Goal: Information Seeking & Learning: Learn about a topic

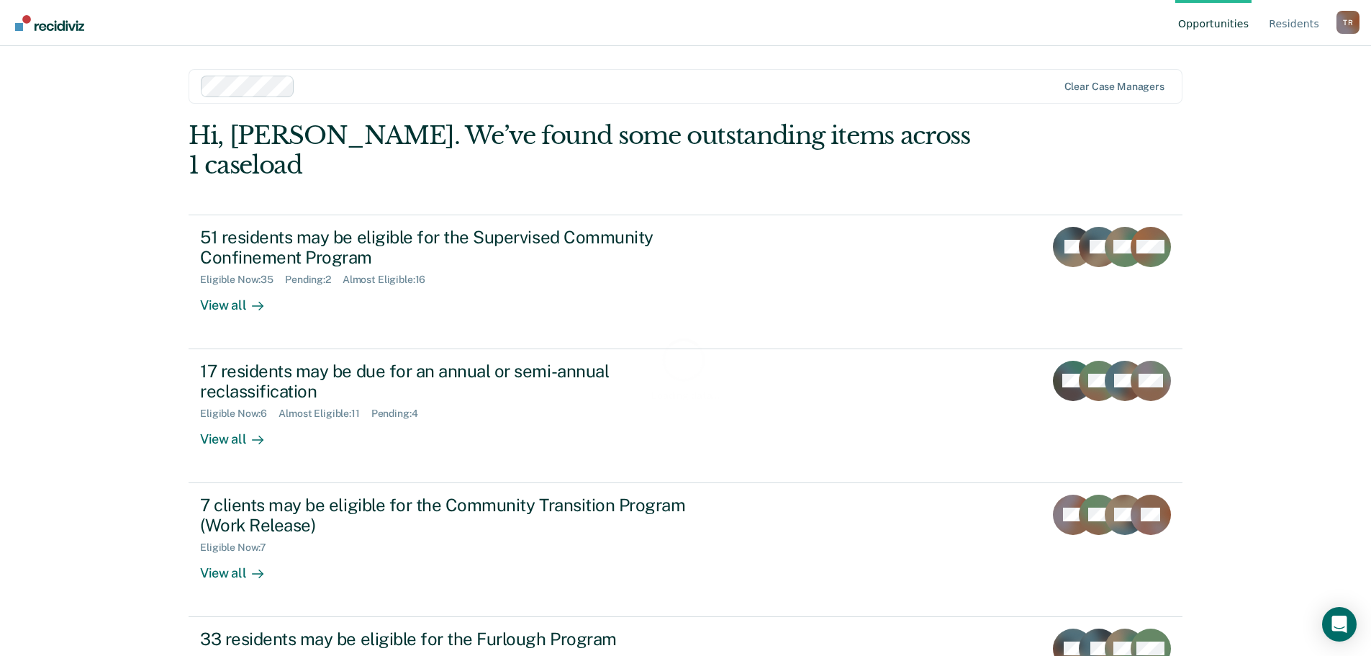
click at [304, 85] on div at bounding box center [679, 86] width 756 height 17
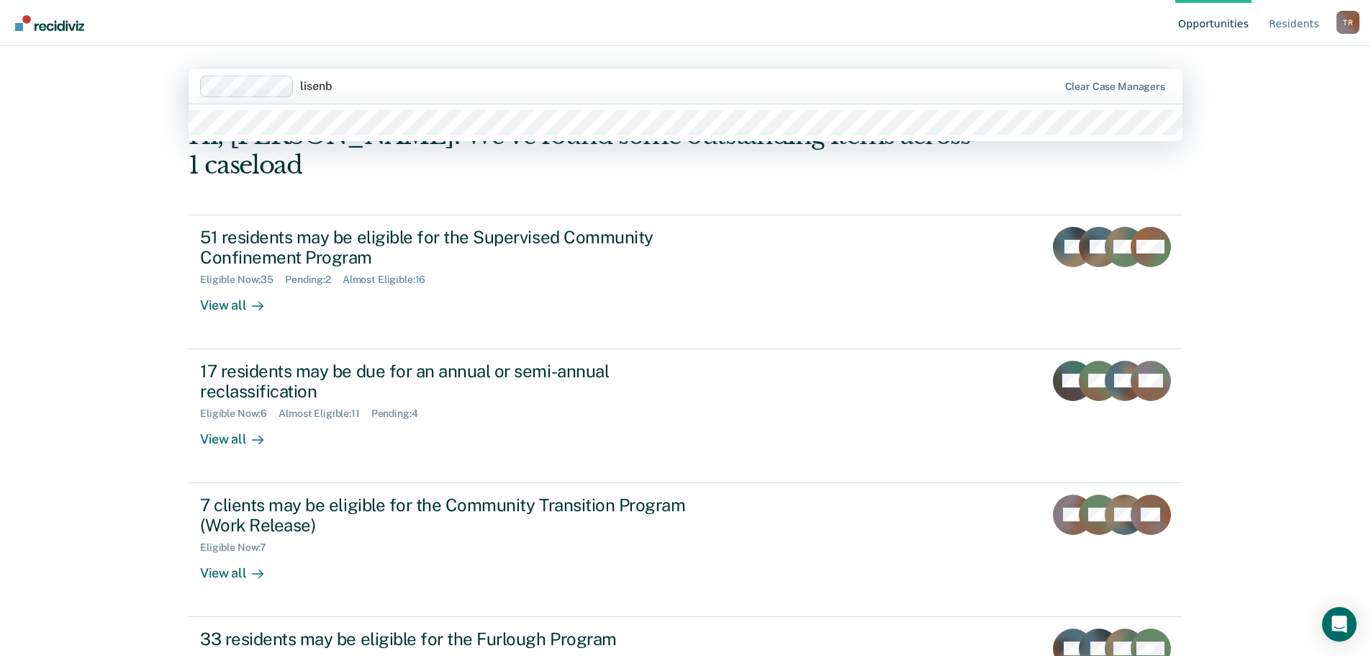
type input "[PERSON_NAME]"
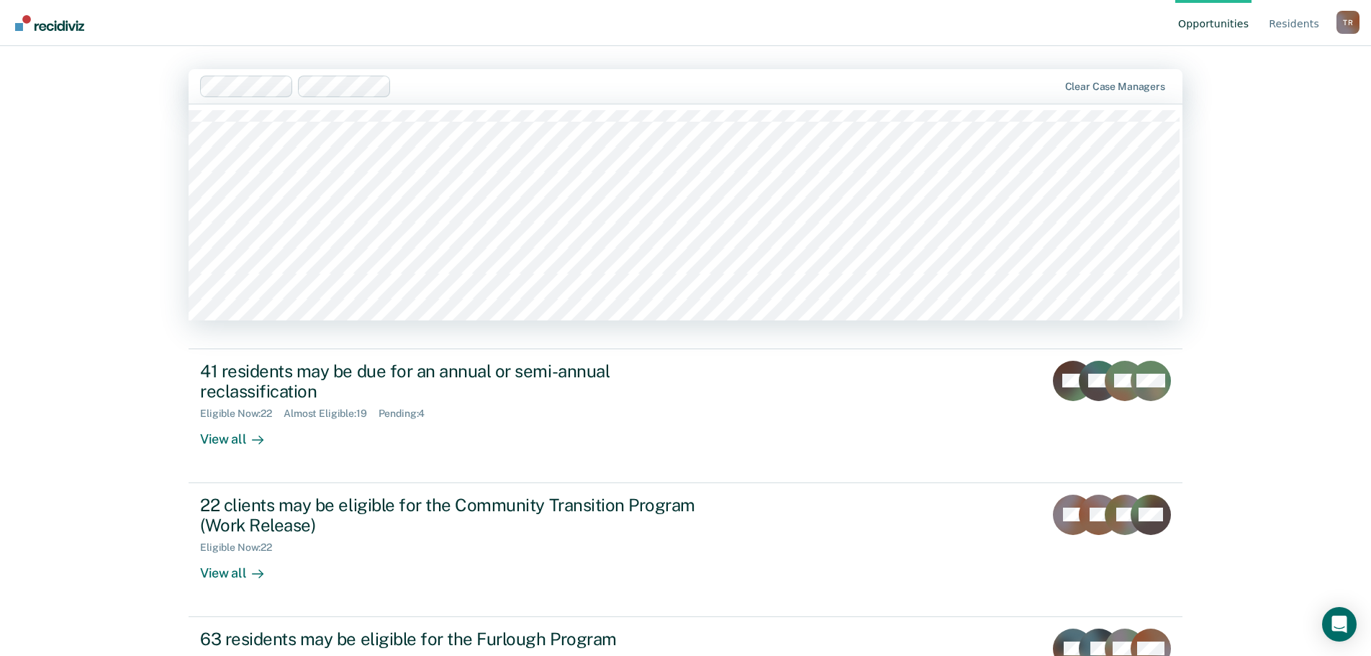
click at [1355, 88] on div "Opportunities Resident s [PERSON_NAME] Profile How it works Log Out option [PER…" at bounding box center [685, 328] width 1371 height 656
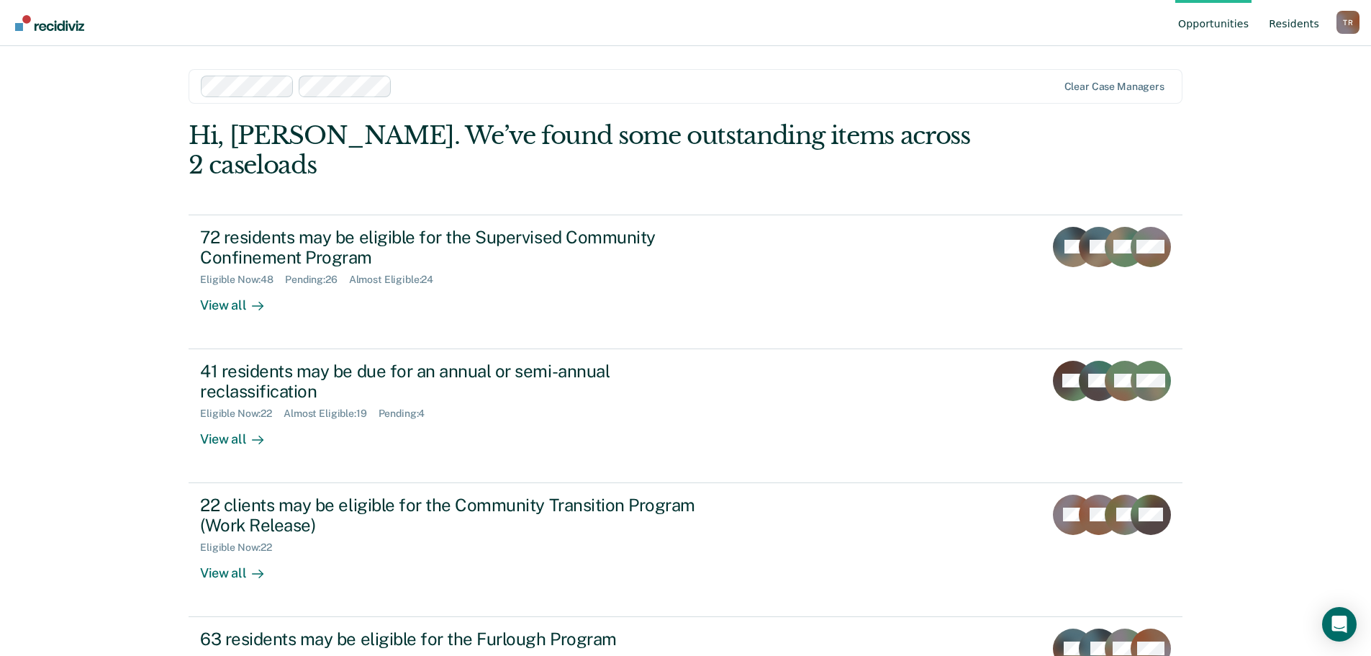
click at [1302, 24] on link "Resident s" at bounding box center [1294, 23] width 56 height 46
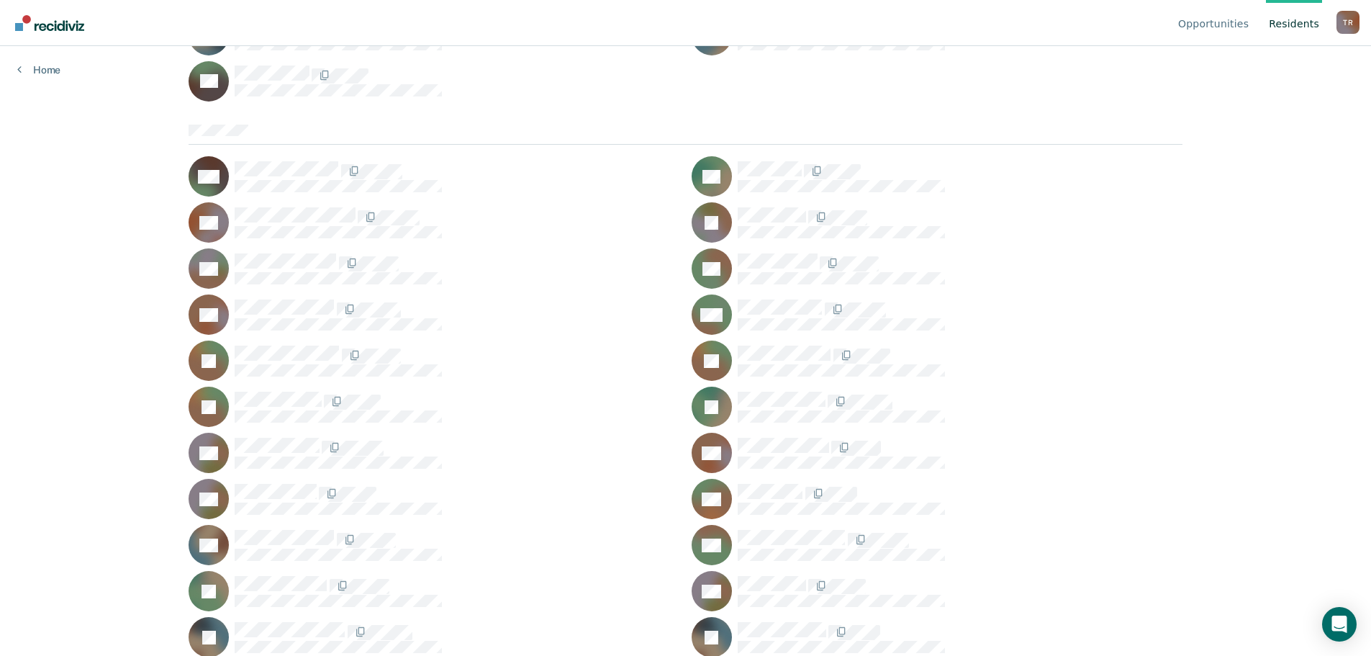
scroll to position [1511, 0]
